Goal: Task Accomplishment & Management: Use online tool/utility

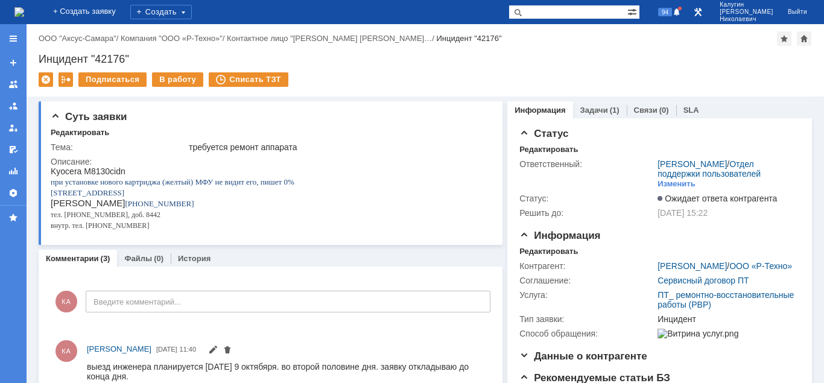
click at [565, 17] on input "text" at bounding box center [568, 12] width 119 height 14
type input "42189"
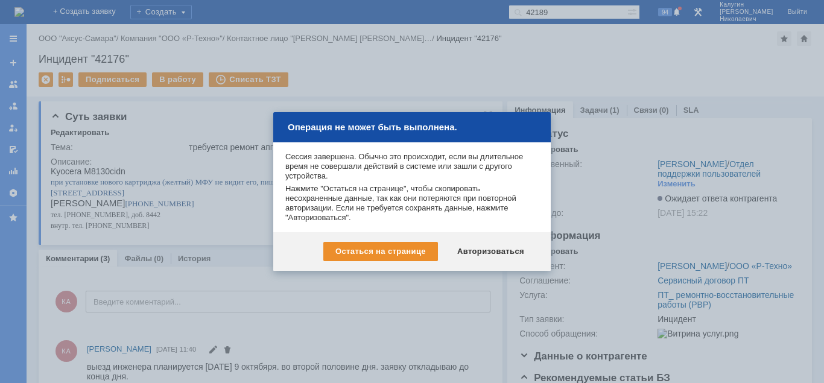
click at [471, 249] on div "Авторизоваться" at bounding box center [490, 251] width 91 height 19
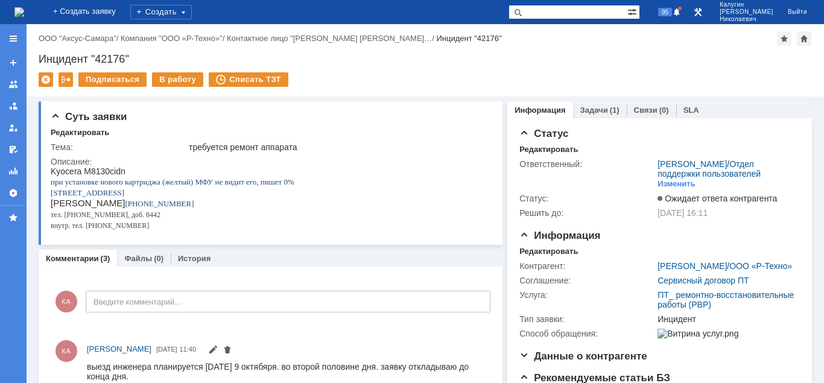
click at [560, 14] on input "text" at bounding box center [568, 12] width 119 height 14
type input "42189"
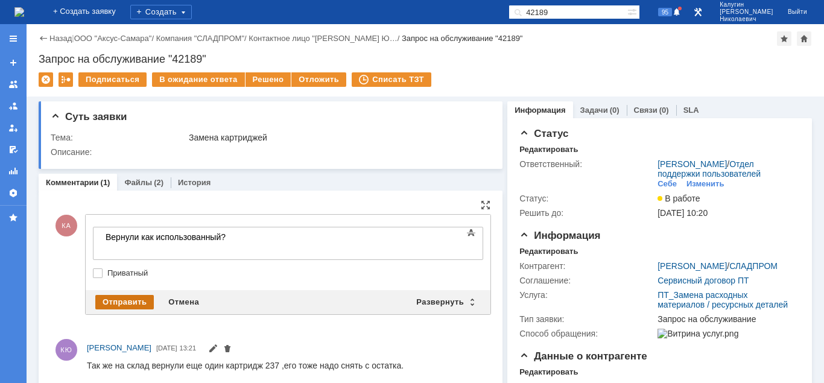
click at [139, 302] on div "Отправить" at bounding box center [124, 302] width 59 height 14
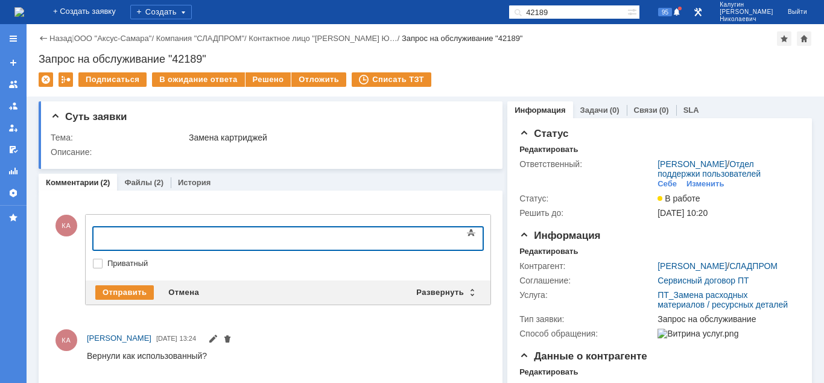
click at [119, 236] on div at bounding box center [191, 237] width 171 height 10
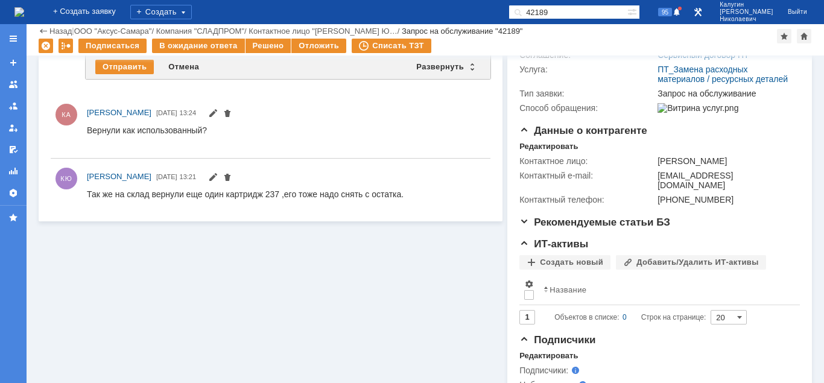
scroll to position [62, 0]
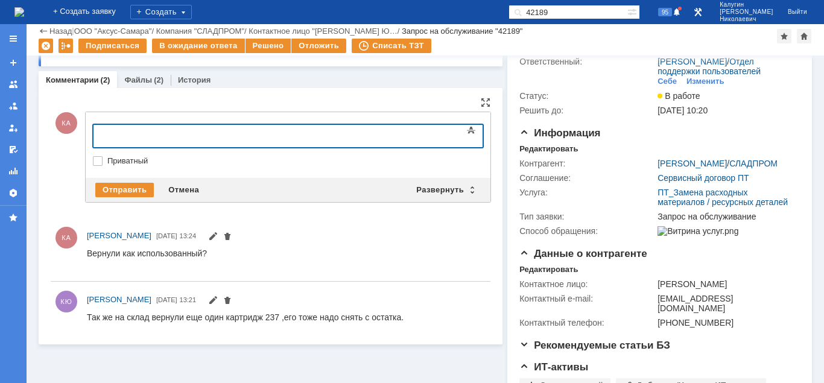
click at [127, 139] on div at bounding box center [191, 135] width 171 height 10
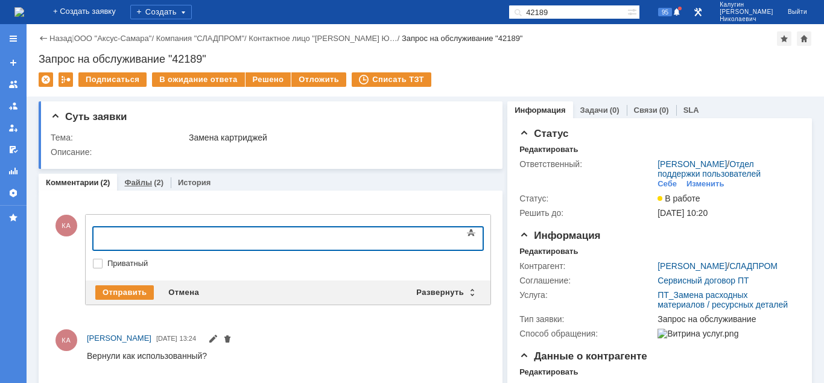
click at [147, 180] on link "Файлы" at bounding box center [138, 182] width 28 height 9
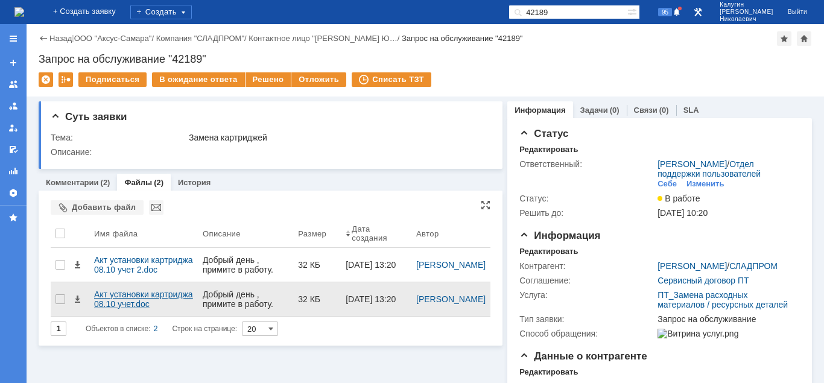
click at [124, 304] on div "Акт установки картриджа 08.10 учет.doc" at bounding box center [143, 299] width 99 height 19
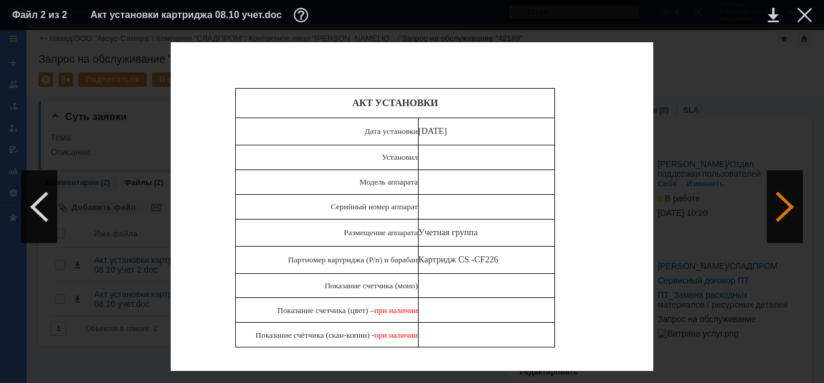
click at [787, 209] on div at bounding box center [785, 207] width 36 height 72
click at [805, 16] on div at bounding box center [804, 15] width 14 height 14
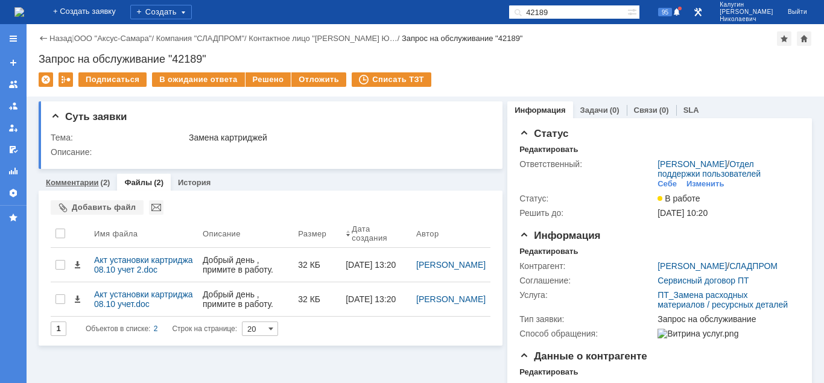
click at [87, 186] on link "Комментарии" at bounding box center [72, 182] width 53 height 9
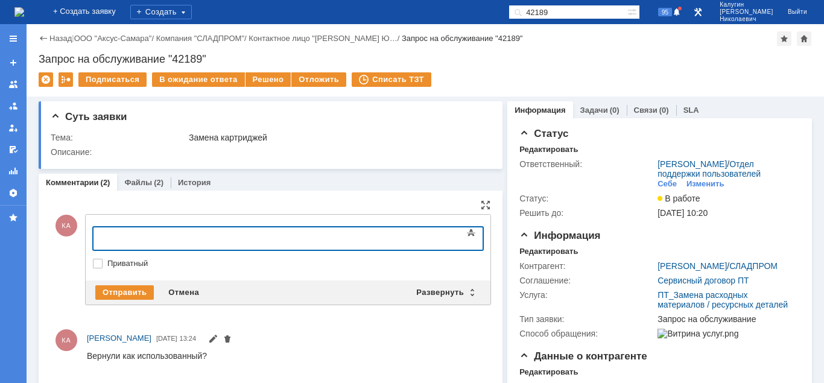
click at [144, 229] on body at bounding box center [191, 237] width 181 height 21
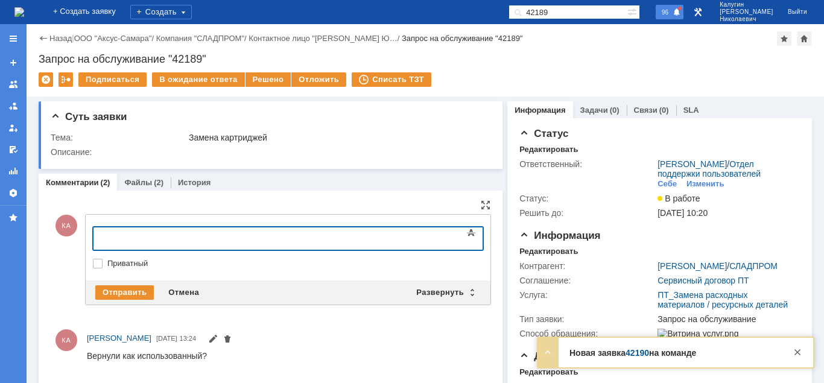
click at [672, 15] on span "96" at bounding box center [665, 12] width 14 height 8
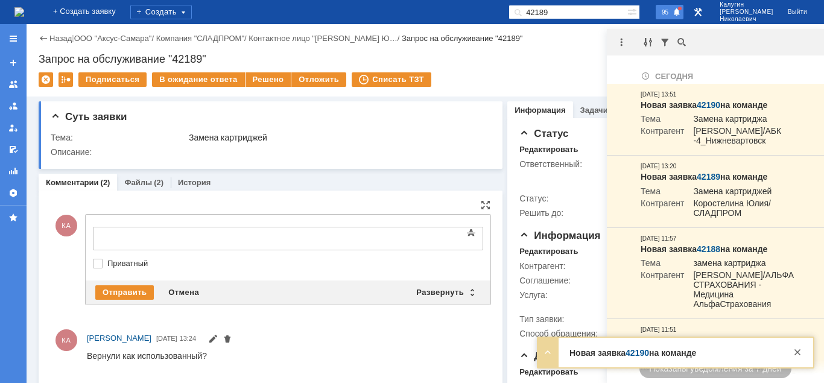
click at [672, 15] on span "95" at bounding box center [665, 12] width 14 height 8
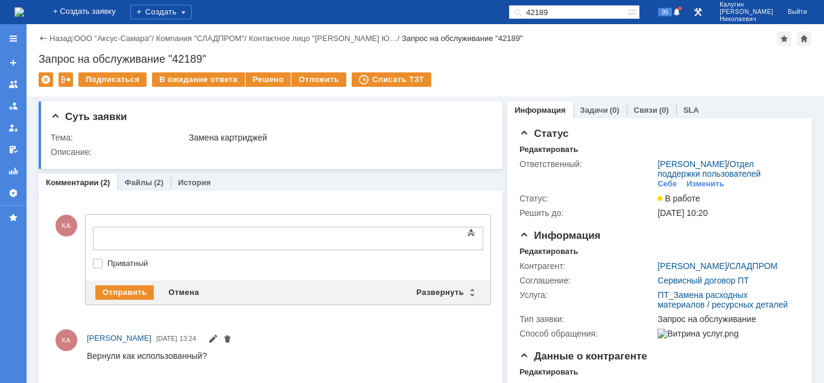
paste input "Задача "29187""
click at [509, 19] on input "42189" at bounding box center [568, 12] width 119 height 14
drag, startPoint x: 572, startPoint y: 12, endPoint x: 572, endPoint y: 21, distance: 9.0
click at [572, 13] on input "Задача "29187"" at bounding box center [568, 12] width 119 height 14
drag, startPoint x: 555, startPoint y: 12, endPoint x: 487, endPoint y: 17, distance: 67.8
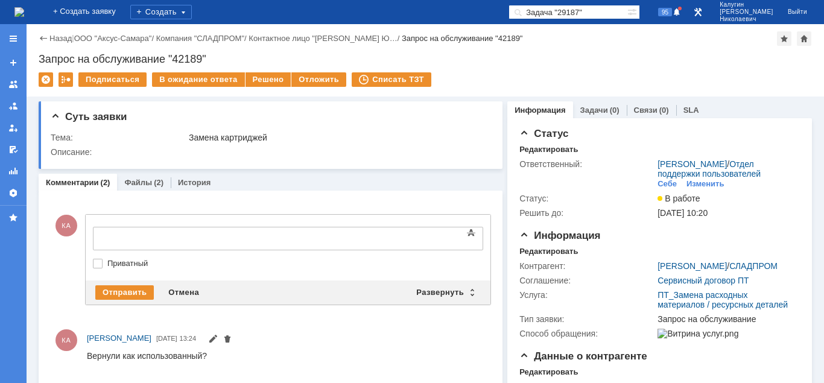
click at [509, 17] on input "Задача "29187"" at bounding box center [568, 12] width 119 height 14
type input ""29187""
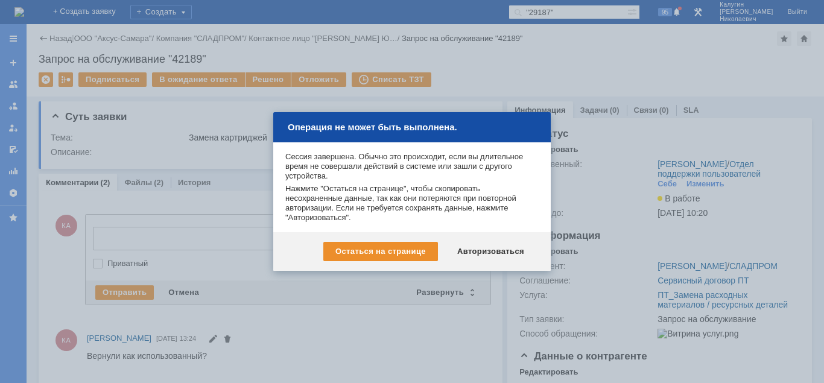
drag, startPoint x: 476, startPoint y: 253, endPoint x: 479, endPoint y: 261, distance: 8.4
click at [476, 253] on div "Авторизоваться" at bounding box center [490, 251] width 91 height 19
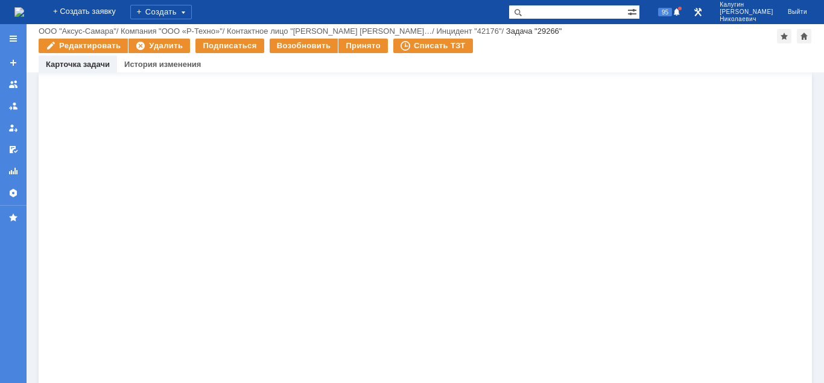
scroll to position [1354, 0]
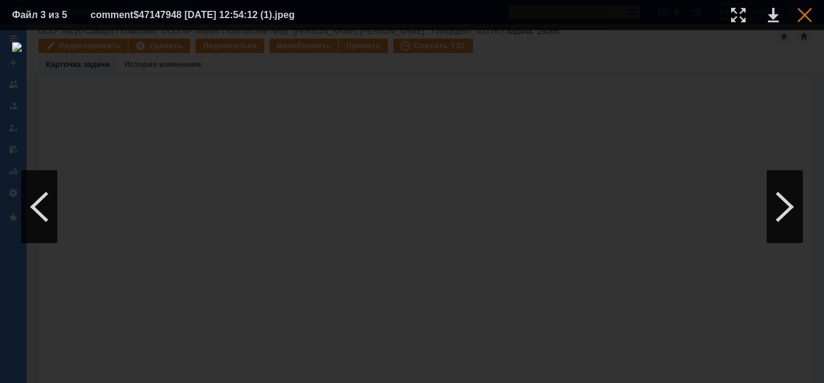
click at [803, 16] on div at bounding box center [804, 15] width 14 height 14
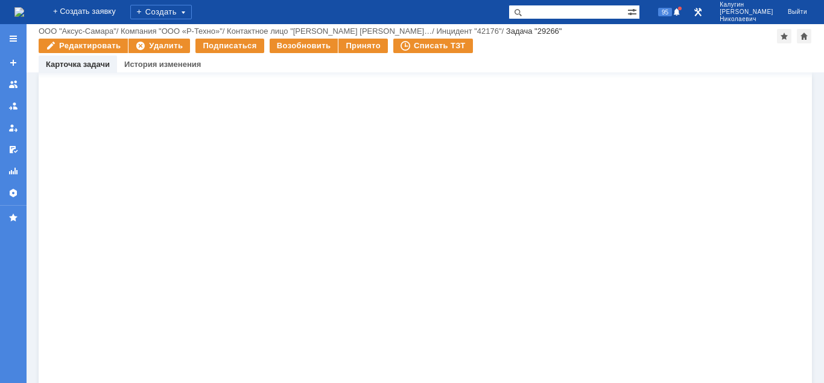
scroll to position [2115, 0]
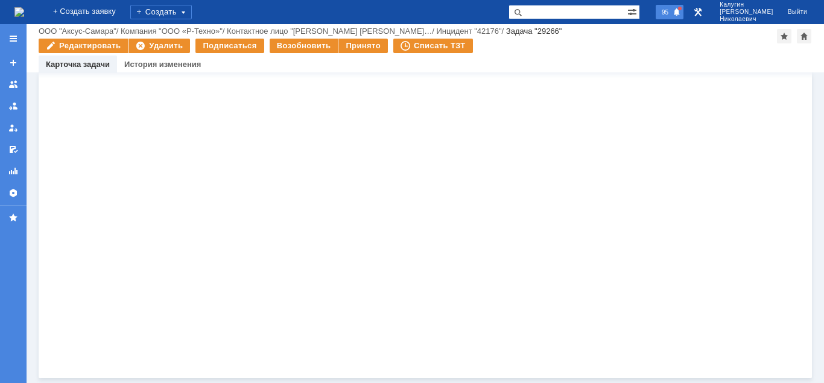
click at [683, 18] on div "95" at bounding box center [670, 12] width 28 height 14
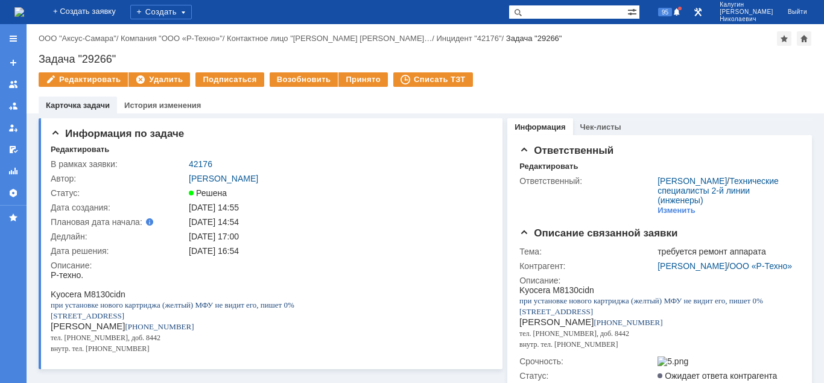
click at [576, 12] on input "text" at bounding box center [568, 12] width 119 height 14
type input "29"
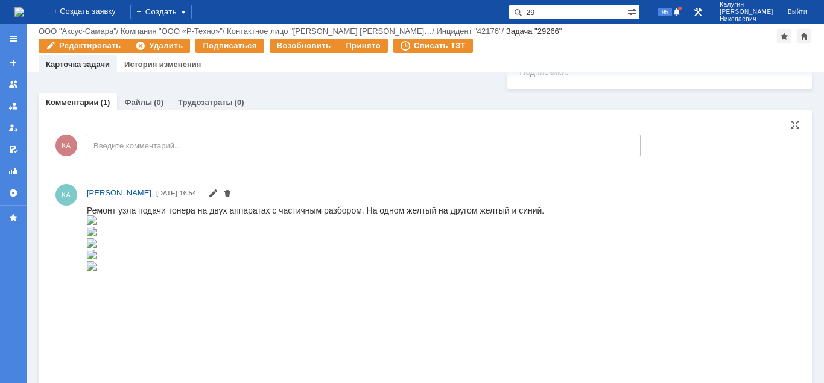
scroll to position [454, 0]
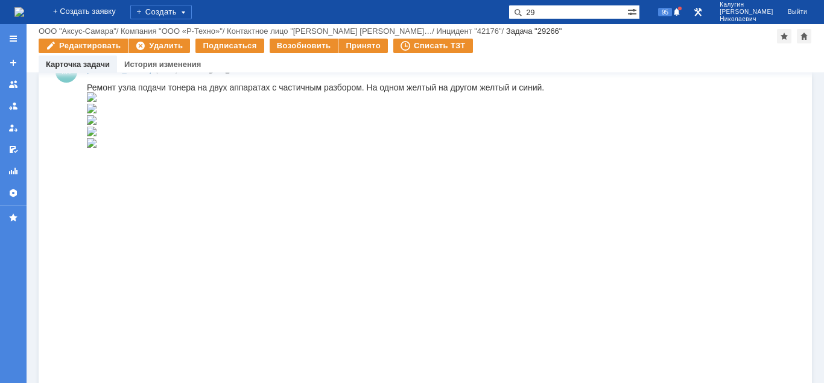
click at [97, 101] on img at bounding box center [92, 97] width 10 height 10
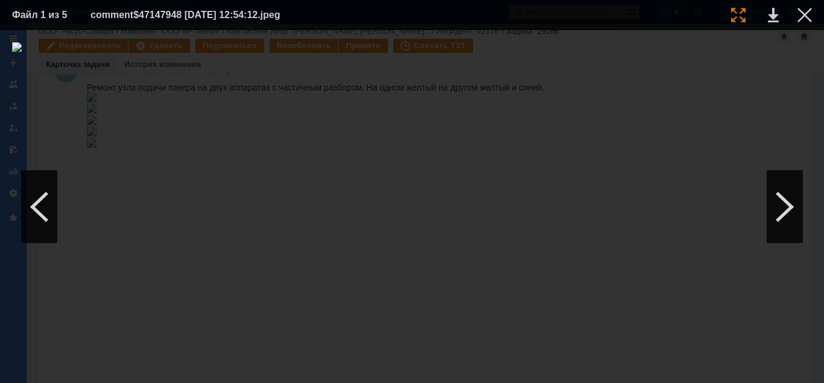
click at [740, 16] on div at bounding box center [738, 15] width 14 height 14
click at [805, 16] on div at bounding box center [804, 15] width 14 height 14
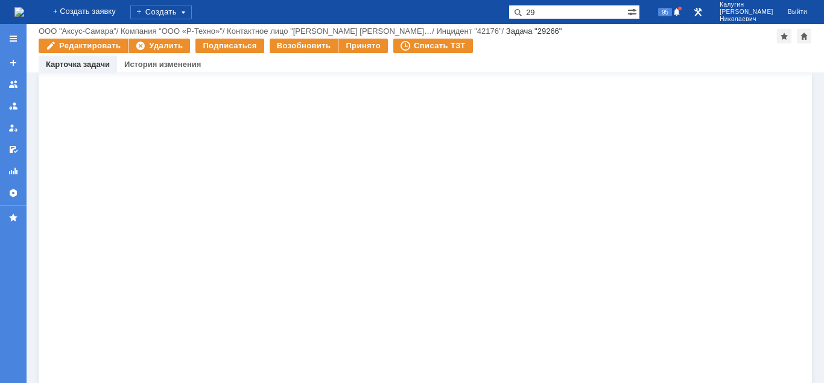
scroll to position [208, 0]
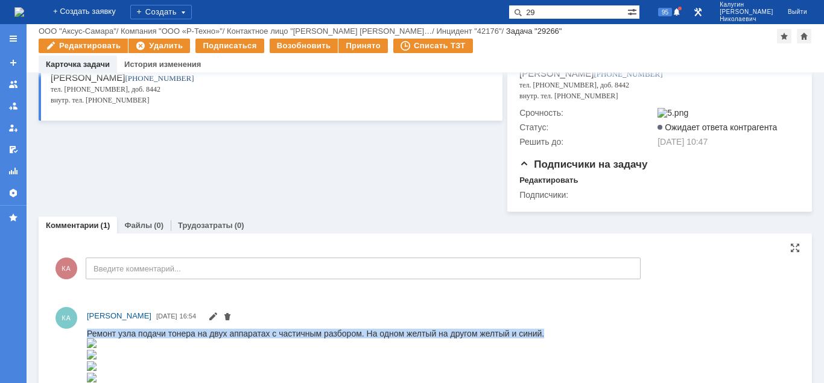
drag, startPoint x: 87, startPoint y: 333, endPoint x: 581, endPoint y: 330, distance: 494.0
click at [581, 330] on html "Ремонт узла подачи тонера на двух аппаратах с частичным разбором. На одном желт…" at bounding box center [441, 361] width 708 height 67
copy div "Ремонт узла подачи тонера на двух аппаратах с частичным разбором. На одном желт…"
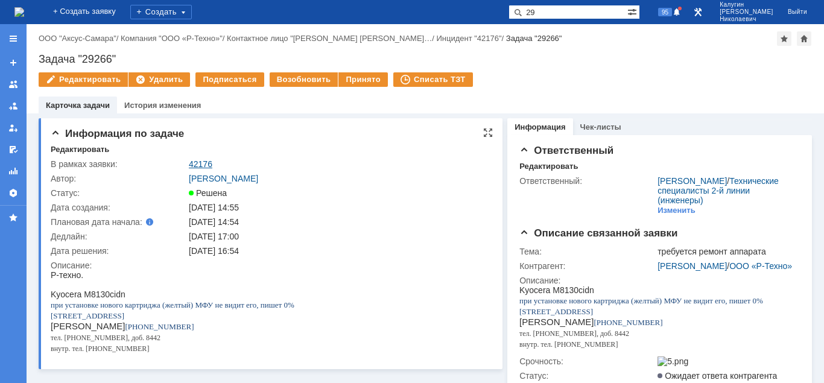
click at [194, 163] on link "42176" at bounding box center [201, 164] width 24 height 10
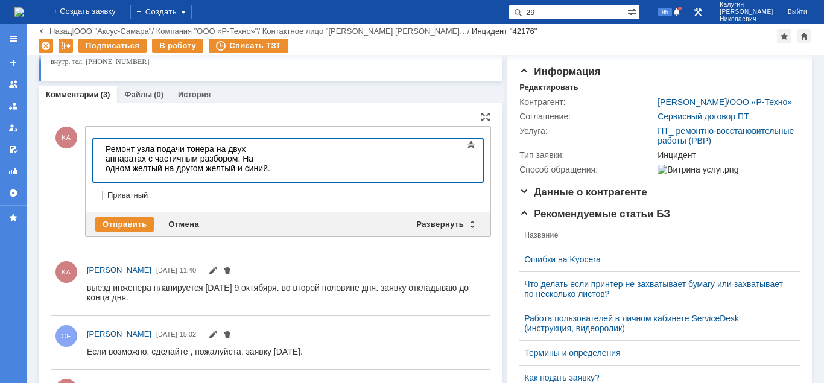
click at [107, 150] on body "Ремонт узла подачи тонера на двух аппаратах с частичным разбором. На одном желт…" at bounding box center [191, 163] width 181 height 48
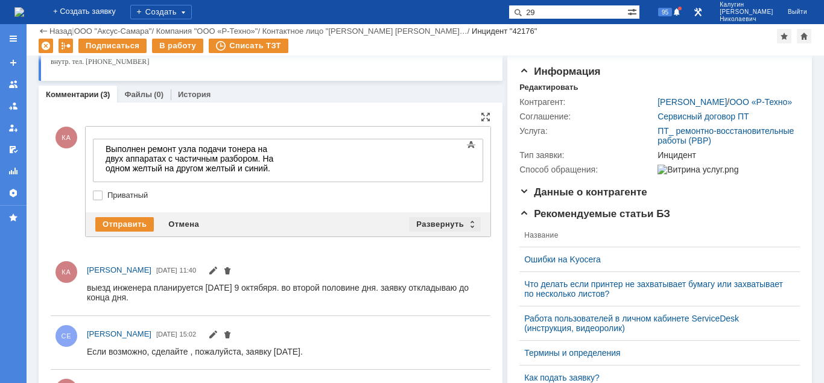
click at [445, 224] on div "Развернуть" at bounding box center [445, 224] width 72 height 14
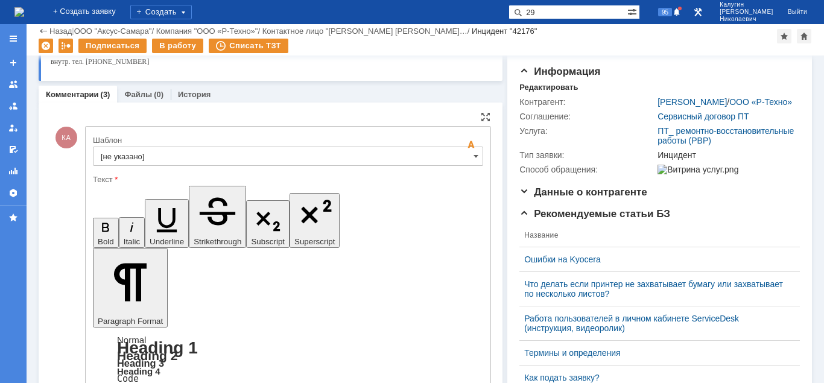
scroll to position [246, 0]
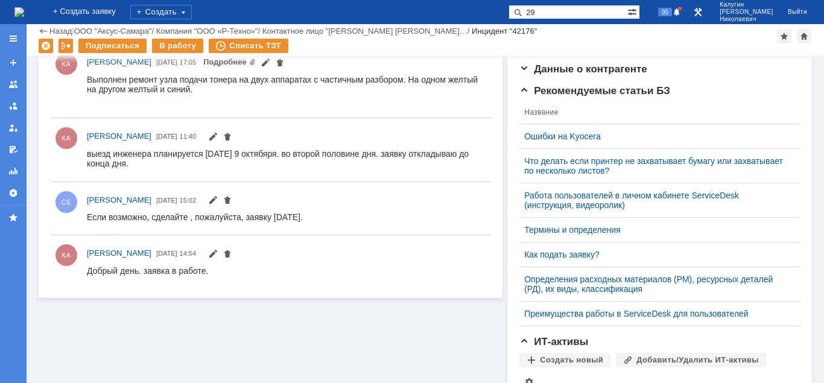
scroll to position [0, 0]
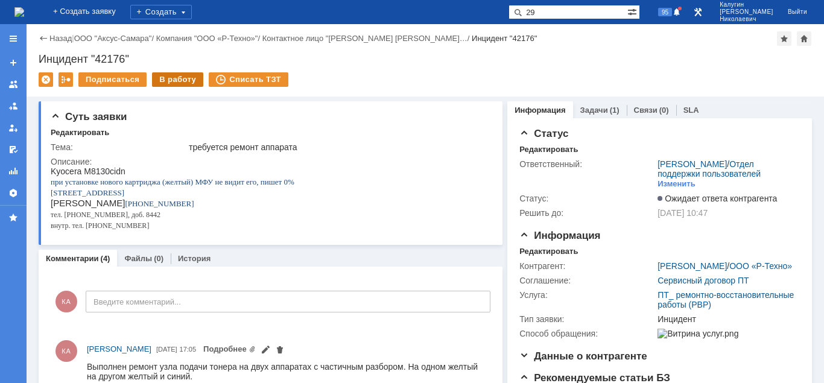
drag, startPoint x: 160, startPoint y: 79, endPoint x: 163, endPoint y: 84, distance: 6.2
click at [160, 79] on div "В работу" at bounding box center [177, 79] width 51 height 14
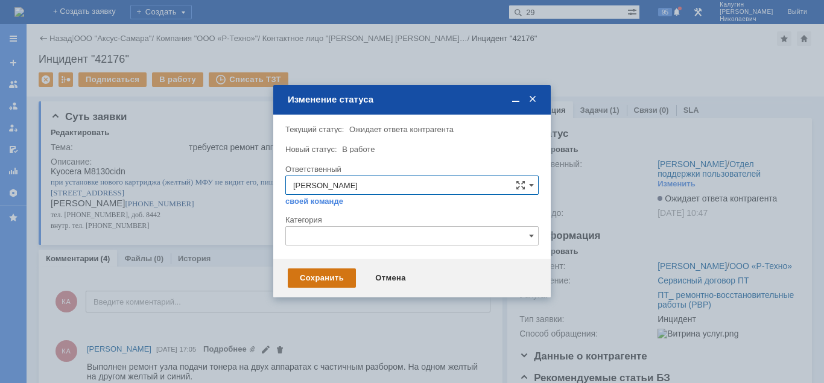
click at [311, 276] on div "Сохранить" at bounding box center [322, 277] width 68 height 19
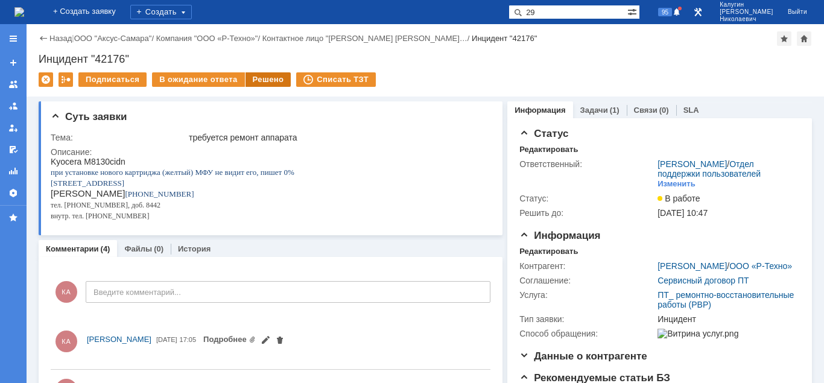
click at [248, 82] on div "Решено" at bounding box center [269, 79] width 46 height 14
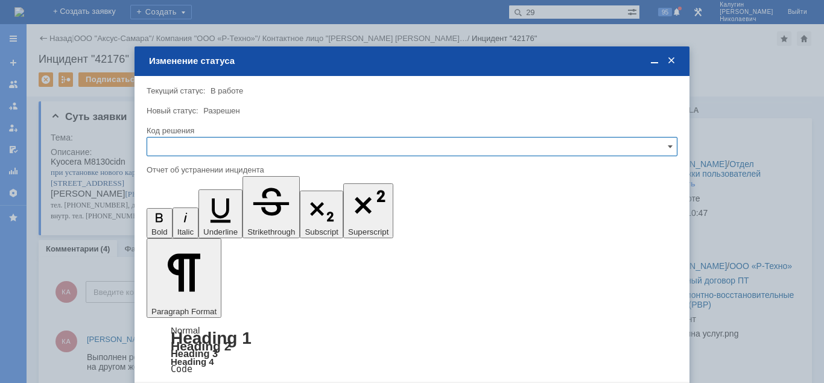
click at [237, 144] on input "text" at bounding box center [412, 146] width 531 height 19
click at [181, 227] on span "Решено" at bounding box center [411, 229] width 515 height 10
type input "Решено"
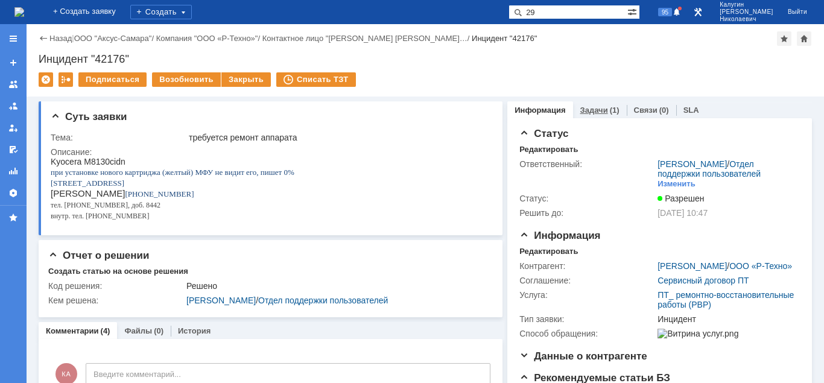
drag, startPoint x: 584, startPoint y: 111, endPoint x: 583, endPoint y: 117, distance: 6.1
click at [585, 111] on link "Задачи" at bounding box center [594, 110] width 28 height 9
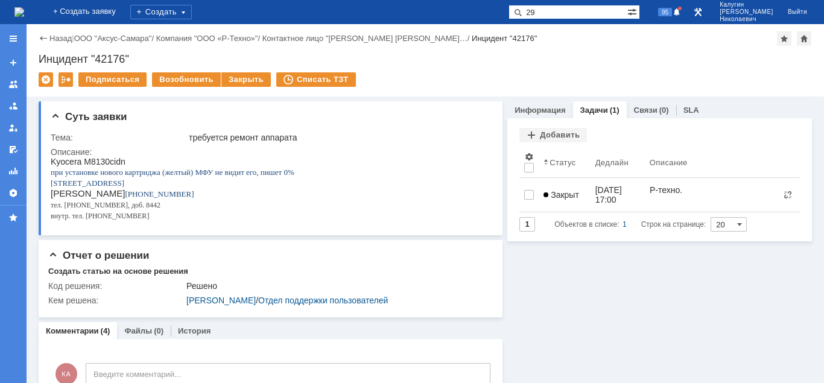
drag, startPoint x: 563, startPoint y: 12, endPoint x: 531, endPoint y: 12, distance: 31.4
click at [531, 12] on input "29" at bounding box center [568, 12] width 119 height 14
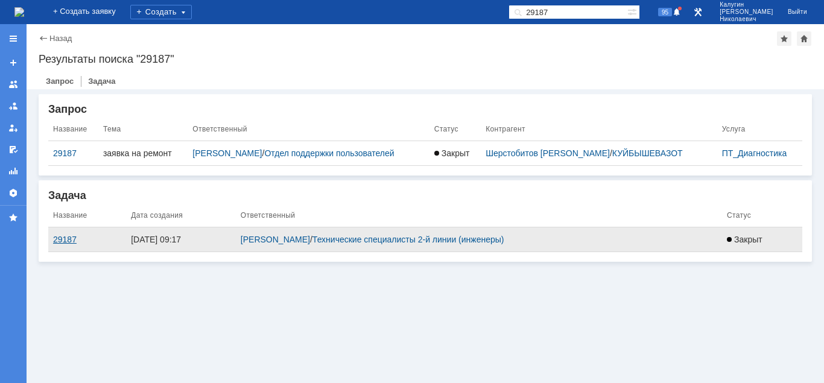
click at [60, 241] on div "29187" at bounding box center [87, 240] width 68 height 10
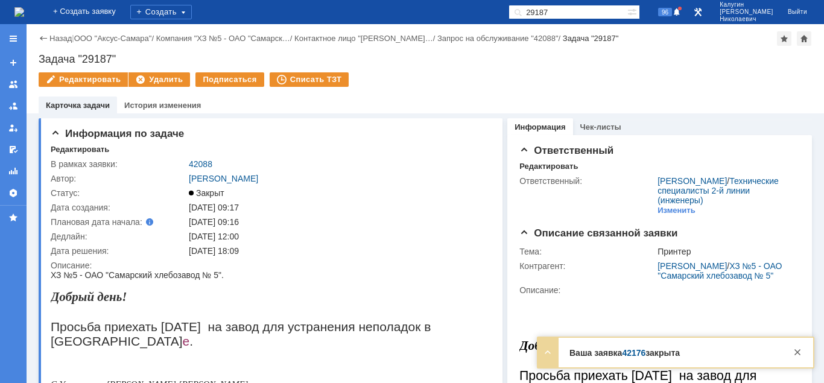
paste input "Задача "28962""
drag, startPoint x: 570, startPoint y: 12, endPoint x: 513, endPoint y: 17, distance: 57.0
click at [513, 17] on input "29187" at bounding box center [568, 12] width 119 height 14
click at [568, 13] on input "Задача "28962"" at bounding box center [568, 12] width 119 height 14
drag, startPoint x: 564, startPoint y: 12, endPoint x: 492, endPoint y: 23, distance: 73.2
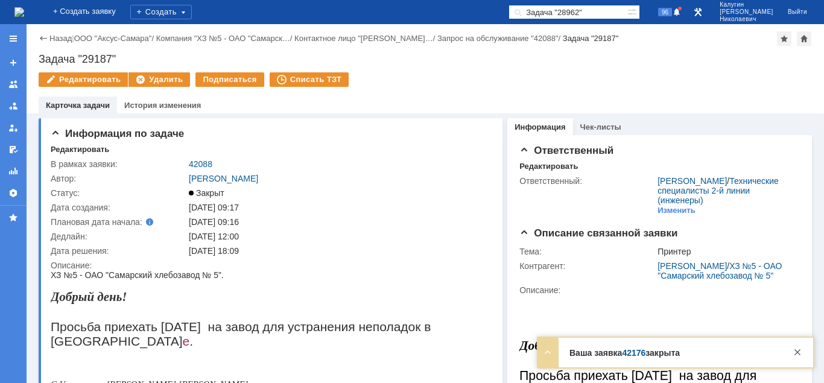
click at [509, 19] on input "Задача "28962"" at bounding box center [568, 12] width 119 height 14
type input ""28962""
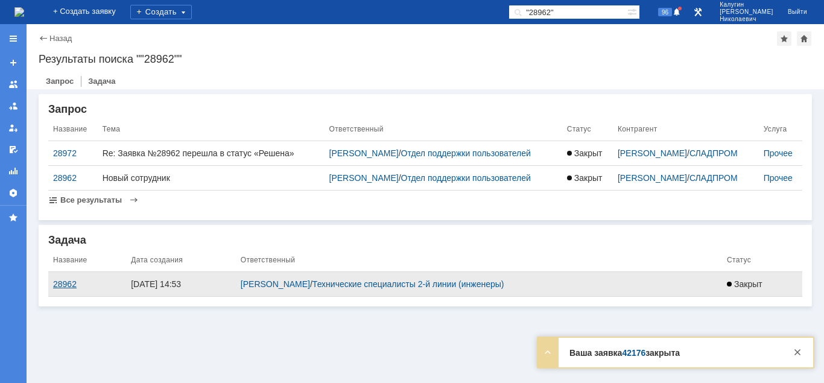
click at [55, 289] on div "28962" at bounding box center [87, 284] width 68 height 10
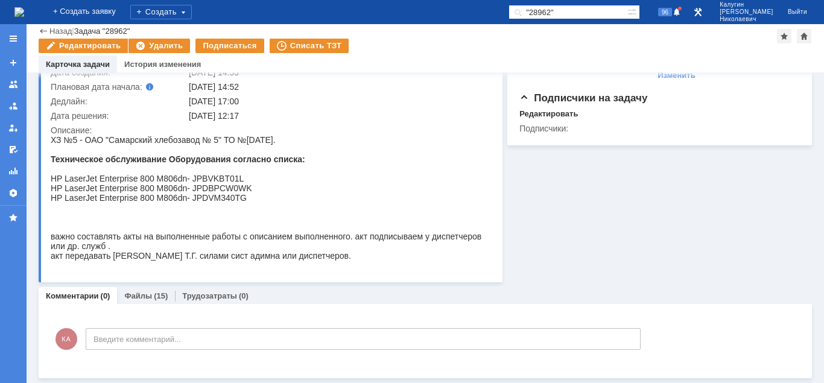
scroll to position [95, 0]
drag, startPoint x: 51, startPoint y: 141, endPoint x: 343, endPoint y: 263, distance: 316.9
drag, startPoint x: 99, startPoint y: 154, endPoint x: 57, endPoint y: 146, distance: 42.4
click at [97, 152] on div at bounding box center [269, 150] width 437 height 10
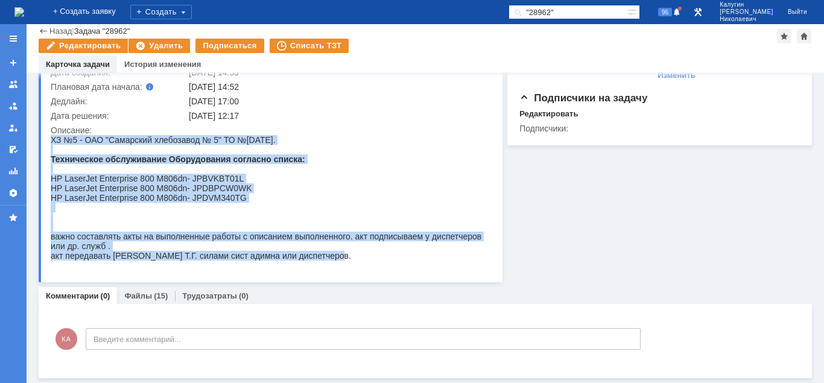
drag, startPoint x: 52, startPoint y: 139, endPoint x: 375, endPoint y: 264, distance: 345.8
click at [375, 261] on span "ХЗ №5 - ОАО "Самарский хлебозавод № 5" ТО №1 сентябрь 2025. Техническое обслужи…" at bounding box center [269, 197] width 437 height 125
copy span "ХЗ №5 - ОАО "Самарский хлебозавод № 5" ТО №1 сентябрь 2025. Техническое обслужи…"
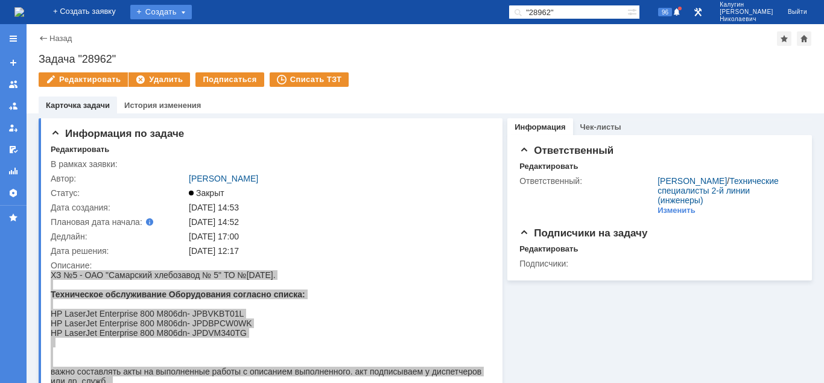
click at [192, 12] on div "Создать" at bounding box center [161, 12] width 62 height 14
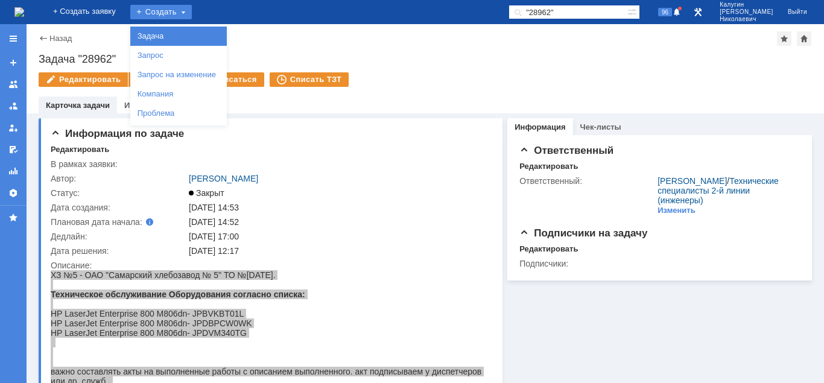
click at [185, 34] on link "Задача" at bounding box center [179, 36] width 92 height 14
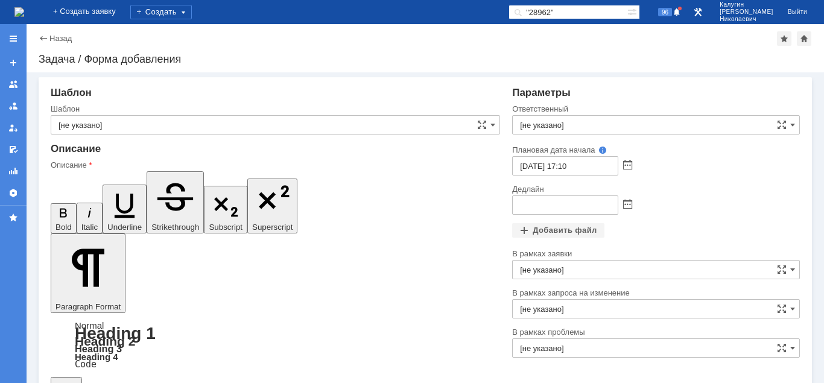
drag, startPoint x: 284, startPoint y: 2876, endPoint x: 267, endPoint y: 2873, distance: 16.5
click at [635, 132] on input "[не указано]" at bounding box center [656, 124] width 288 height 19
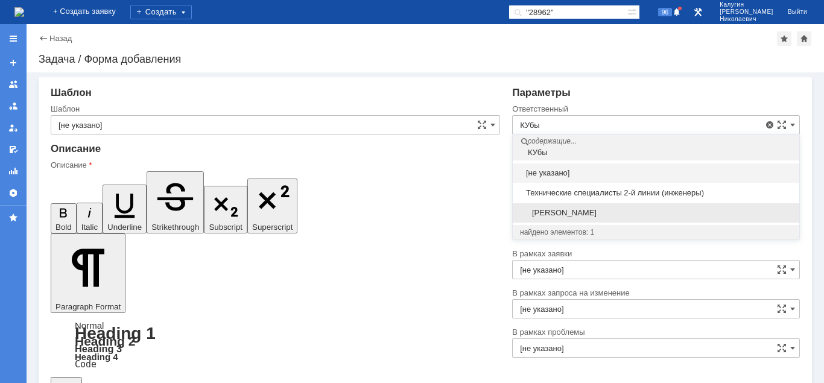
click at [580, 208] on div "[PERSON_NAME]" at bounding box center [656, 212] width 287 height 19
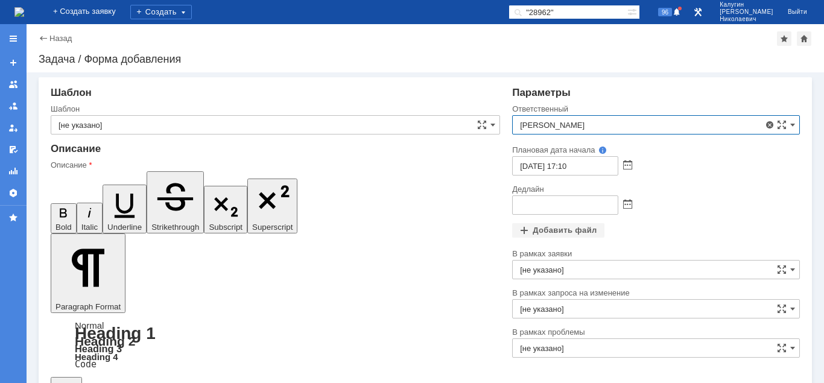
type input "[PERSON_NAME]"
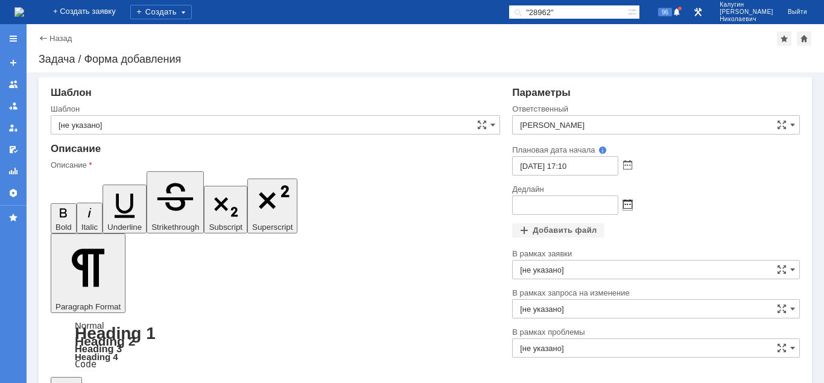
click at [627, 206] on span at bounding box center [627, 205] width 9 height 10
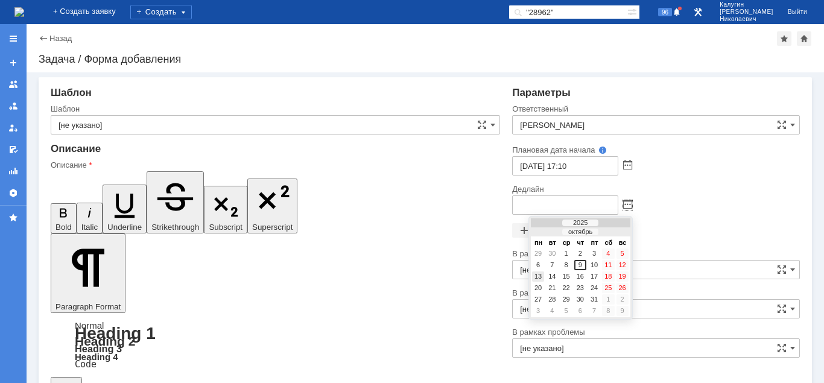
click at [539, 277] on div "13" at bounding box center [538, 276] width 12 height 10
type input "13.10.2025 17:11"
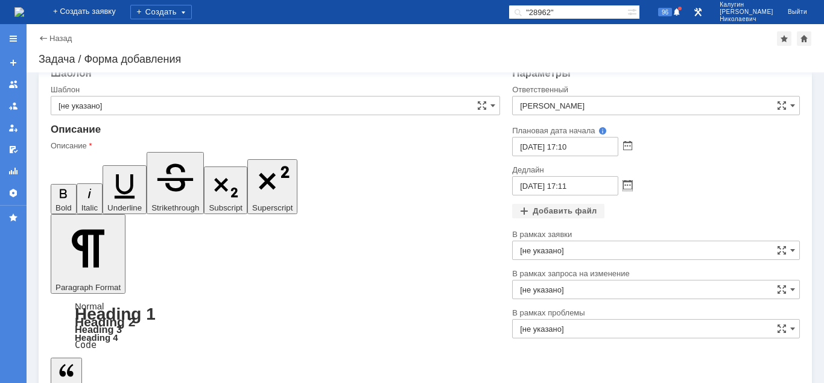
scroll to position [27, 0]
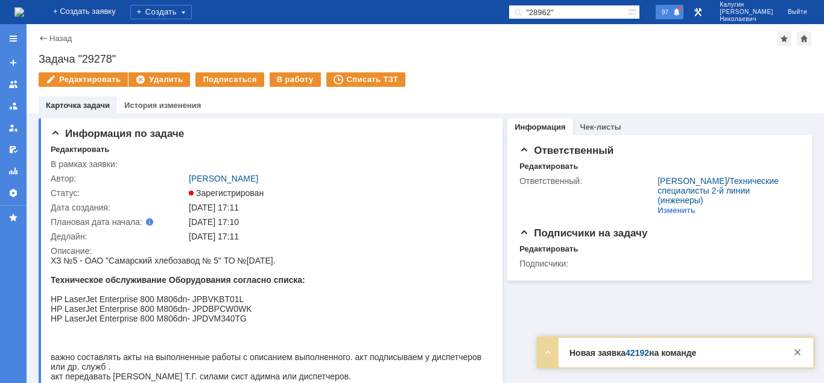
click at [680, 19] on div "97" at bounding box center [670, 12] width 28 height 14
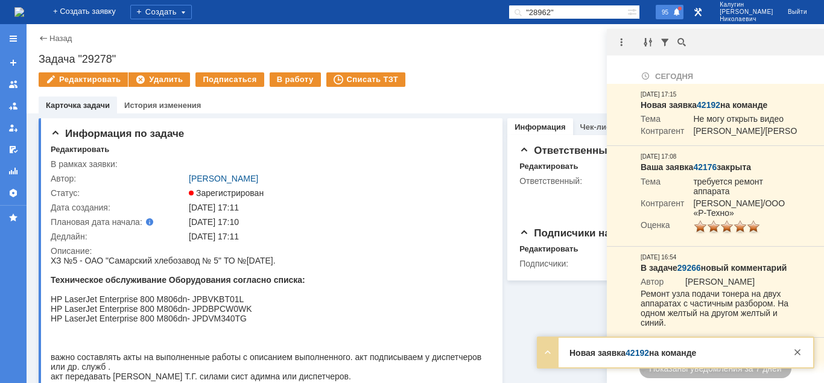
click at [672, 13] on span "95" at bounding box center [665, 12] width 14 height 8
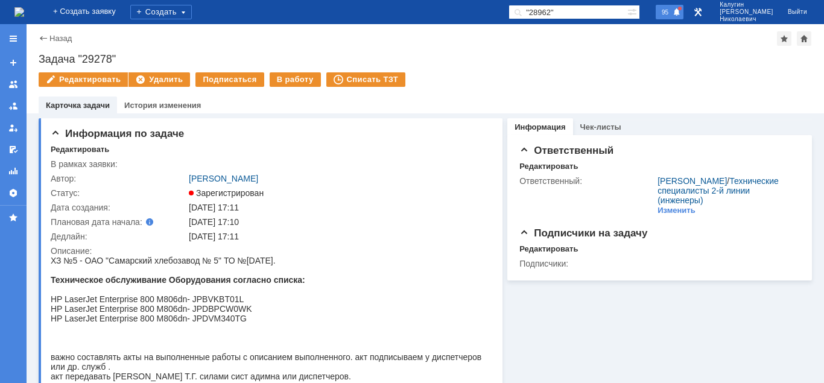
click at [672, 10] on span "95" at bounding box center [665, 12] width 14 height 8
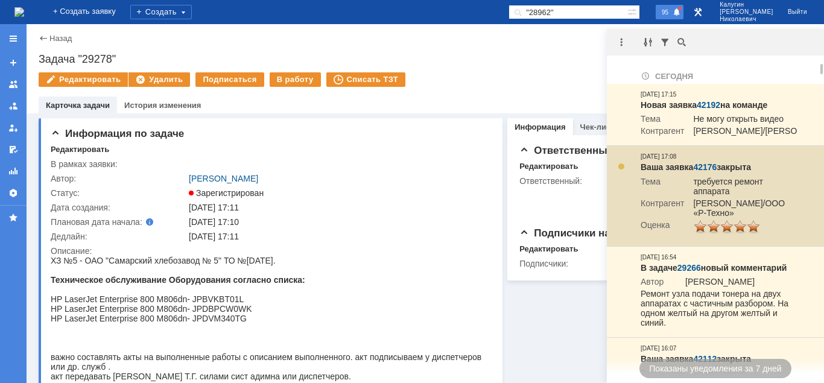
click at [704, 172] on link "42176" at bounding box center [705, 167] width 24 height 10
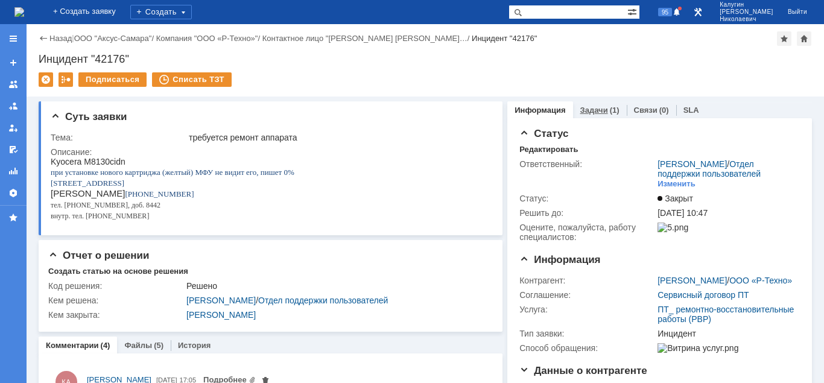
click at [595, 106] on link "Задачи" at bounding box center [594, 110] width 28 height 9
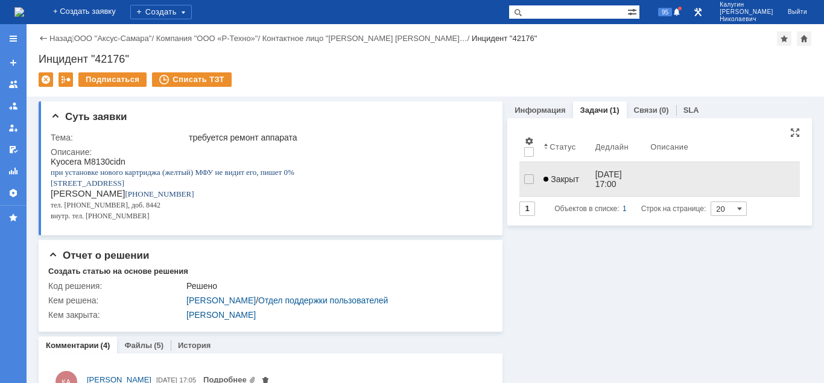
click at [563, 174] on span "Закрыт" at bounding box center [562, 179] width 36 height 10
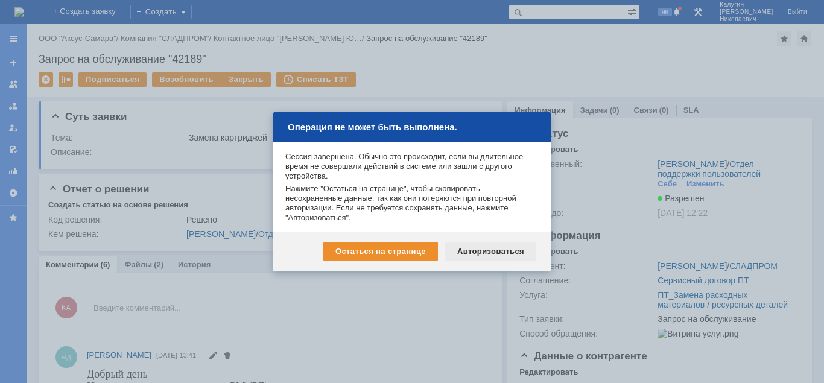
click at [487, 250] on div "Авторизоваться" at bounding box center [490, 251] width 91 height 19
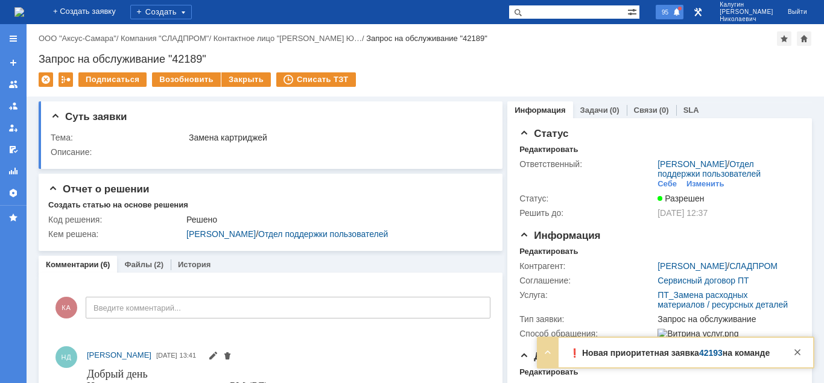
click at [683, 5] on div "95" at bounding box center [670, 12] width 28 height 14
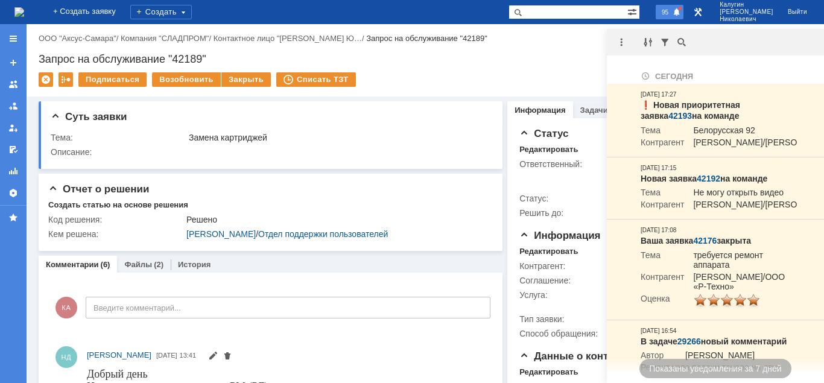
click at [683, 13] on div "95" at bounding box center [670, 12] width 28 height 14
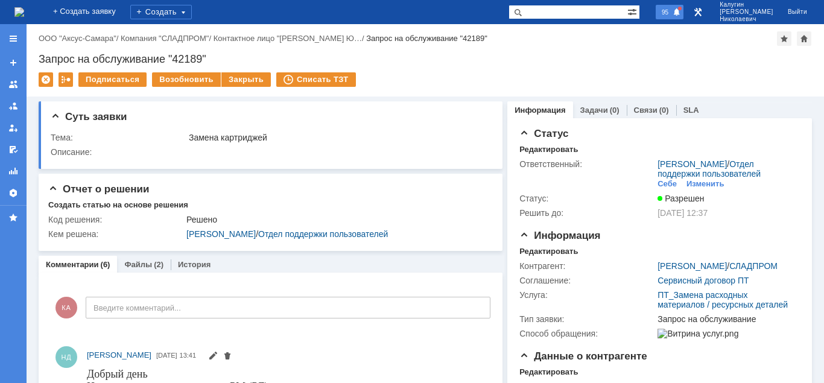
click at [672, 13] on span "95" at bounding box center [665, 12] width 14 height 8
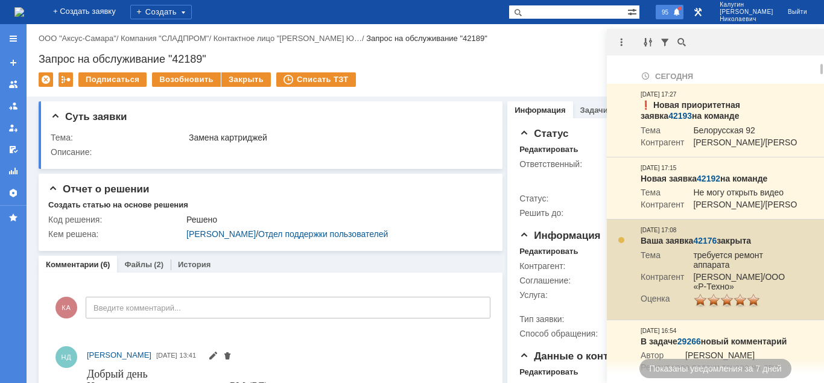
scroll to position [62, 0]
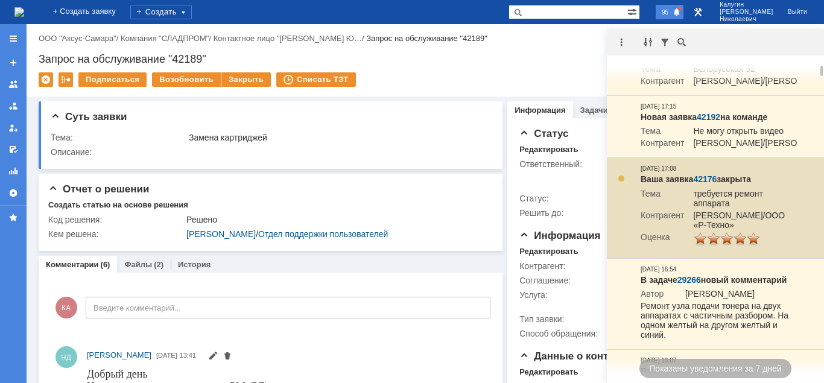
click at [703, 184] on link "42176" at bounding box center [705, 179] width 24 height 10
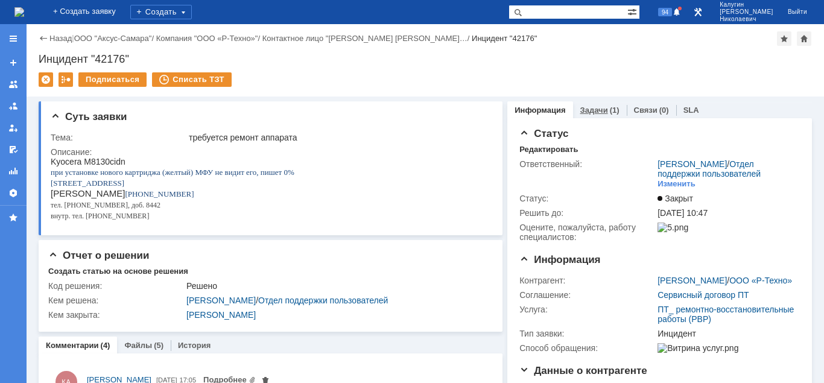
click at [586, 109] on link "Задачи" at bounding box center [594, 110] width 28 height 9
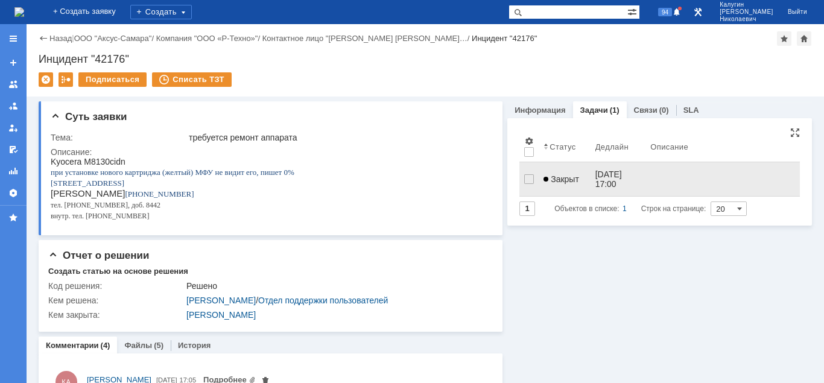
click at [566, 178] on span "Закрыт" at bounding box center [562, 179] width 36 height 10
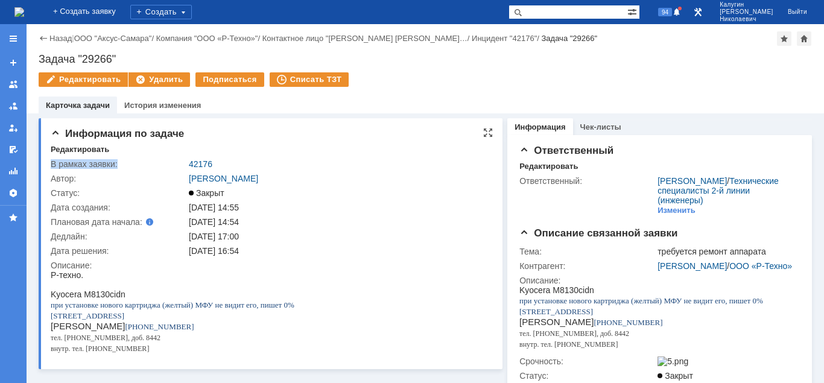
drag, startPoint x: 226, startPoint y: 160, endPoint x: 185, endPoint y: 164, distance: 41.2
click at [185, 164] on tr "В рамках заявки: 42176" at bounding box center [270, 164] width 438 height 14
copy div "В рамках заявки:"
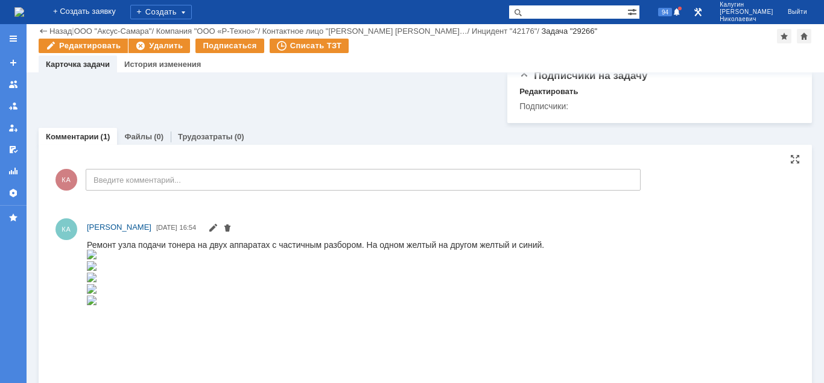
scroll to position [308, 0]
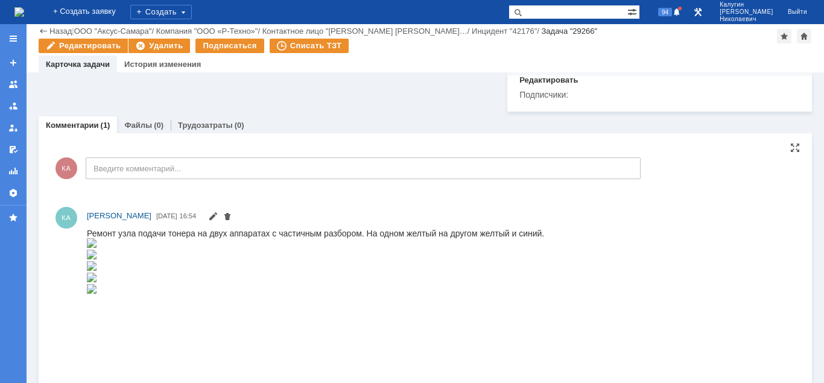
drag, startPoint x: 173, startPoint y: 472, endPoint x: 192, endPoint y: 232, distance: 241.5
drag, startPoint x: 194, startPoint y: 233, endPoint x: 156, endPoint y: 478, distance: 247.7
click at [87, 236] on html "Ремонт узла подачи тонера на двух аппаратах с частичным разбором. На одном желт…" at bounding box center [441, 261] width 708 height 67
copy div "Ремонт узла подачи тонера"
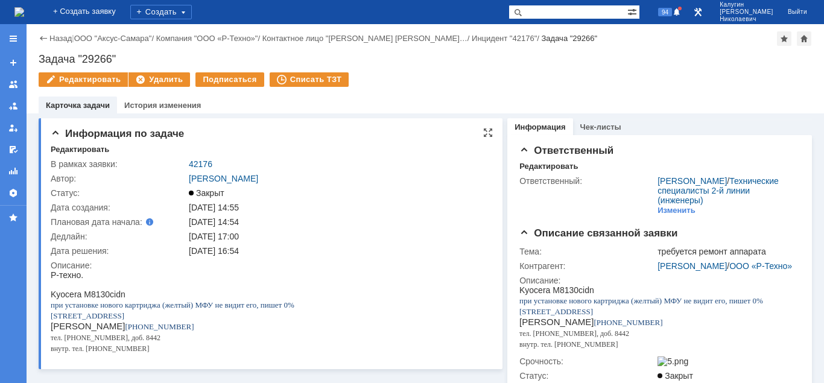
click at [217, 159] on td "42176" at bounding box center [337, 164] width 302 height 14
drag, startPoint x: 220, startPoint y: 165, endPoint x: 180, endPoint y: 168, distance: 39.9
click at [180, 168] on tr "В рамках заявки: 42176" at bounding box center [270, 164] width 438 height 14
copy div "В рамках заявки:"
